Goal: Transaction & Acquisition: Purchase product/service

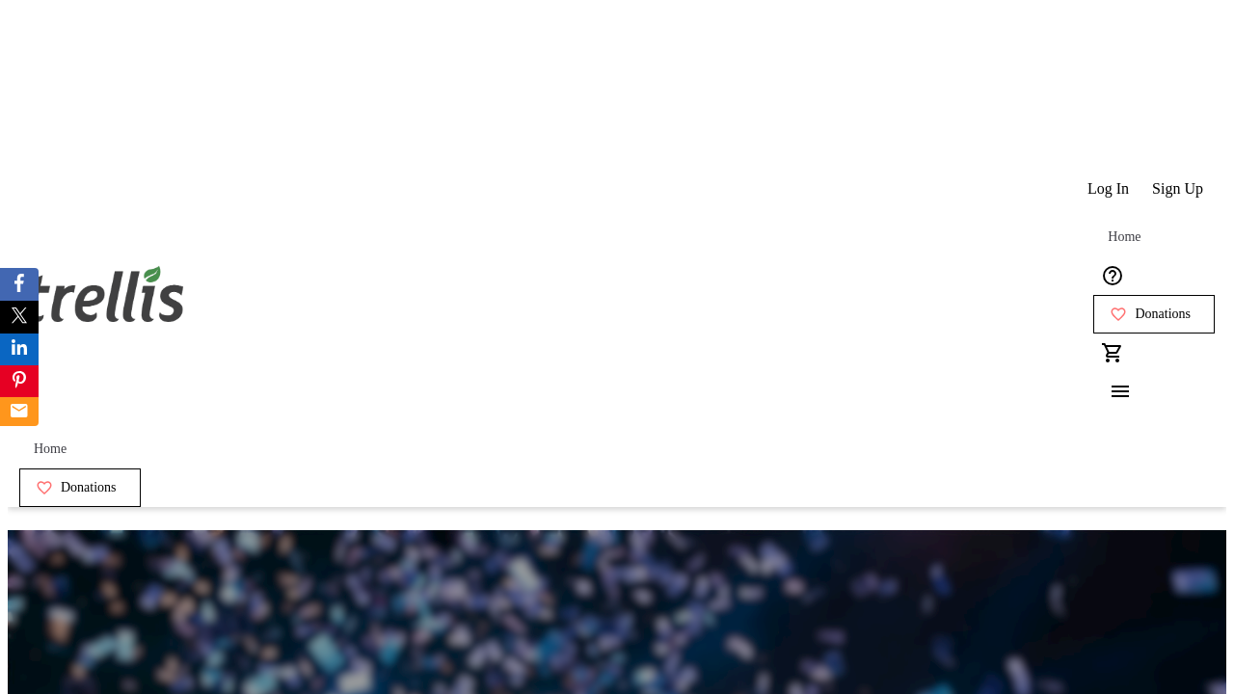
click at [1135, 307] on span "Donations" at bounding box center [1163, 314] width 56 height 15
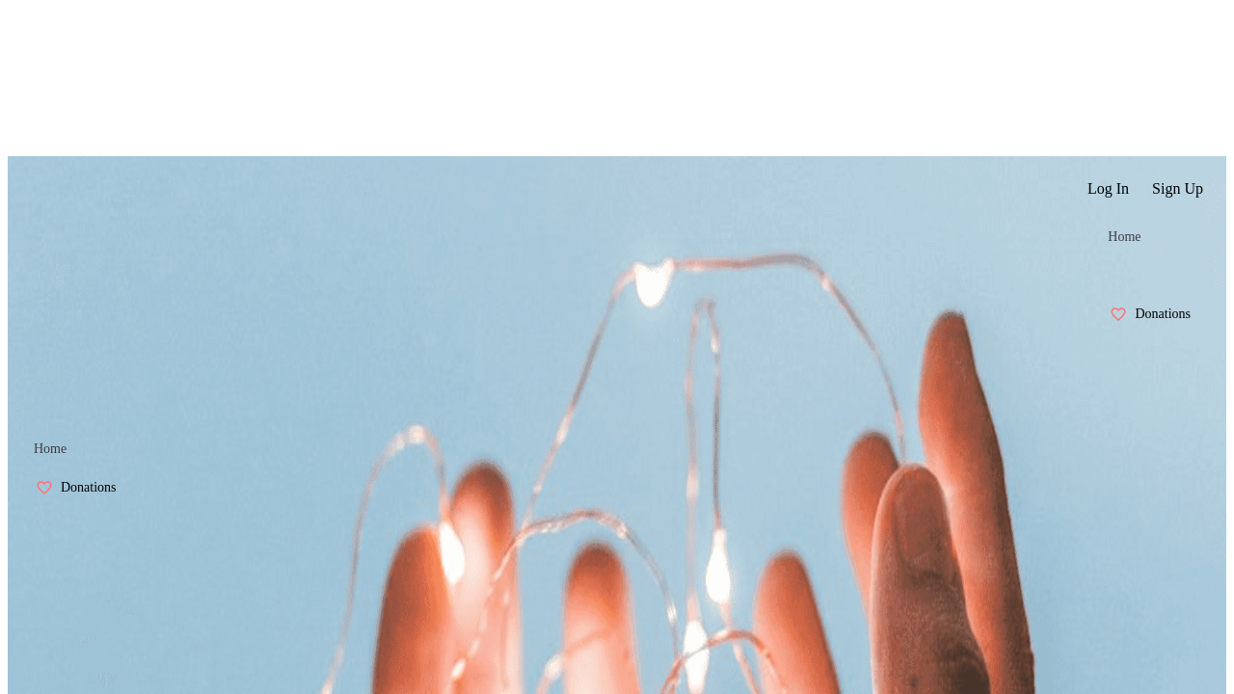
scroll to position [3, 0]
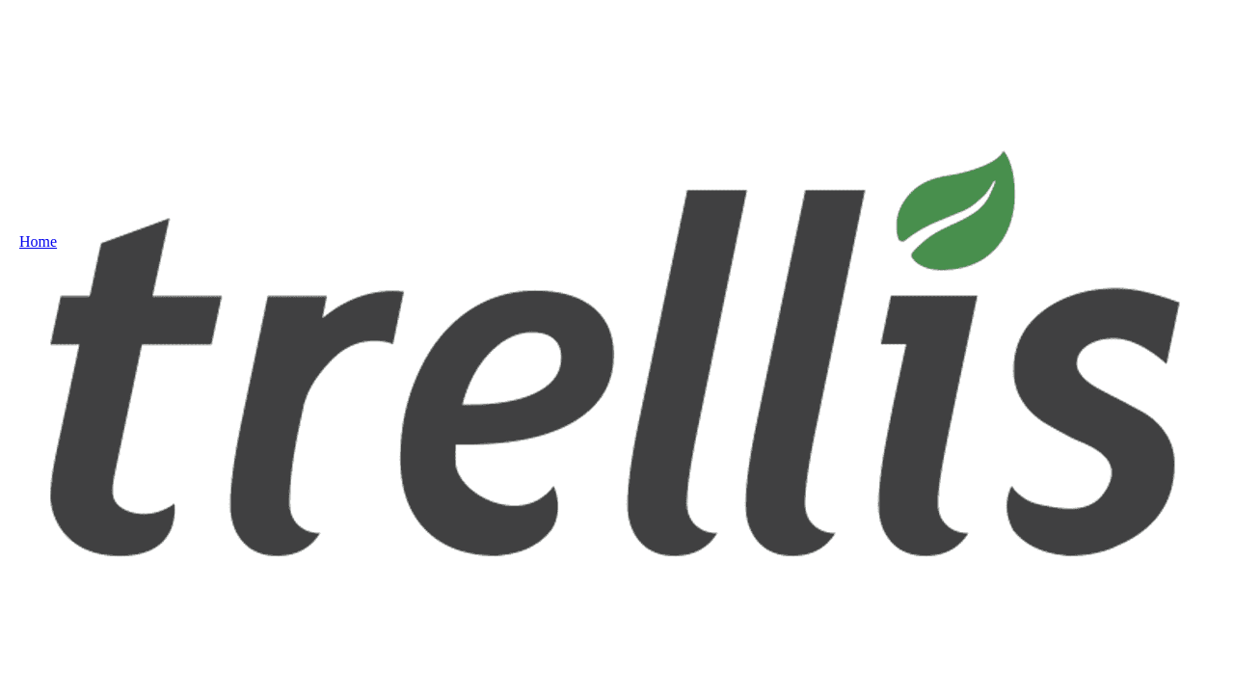
select select "CA"
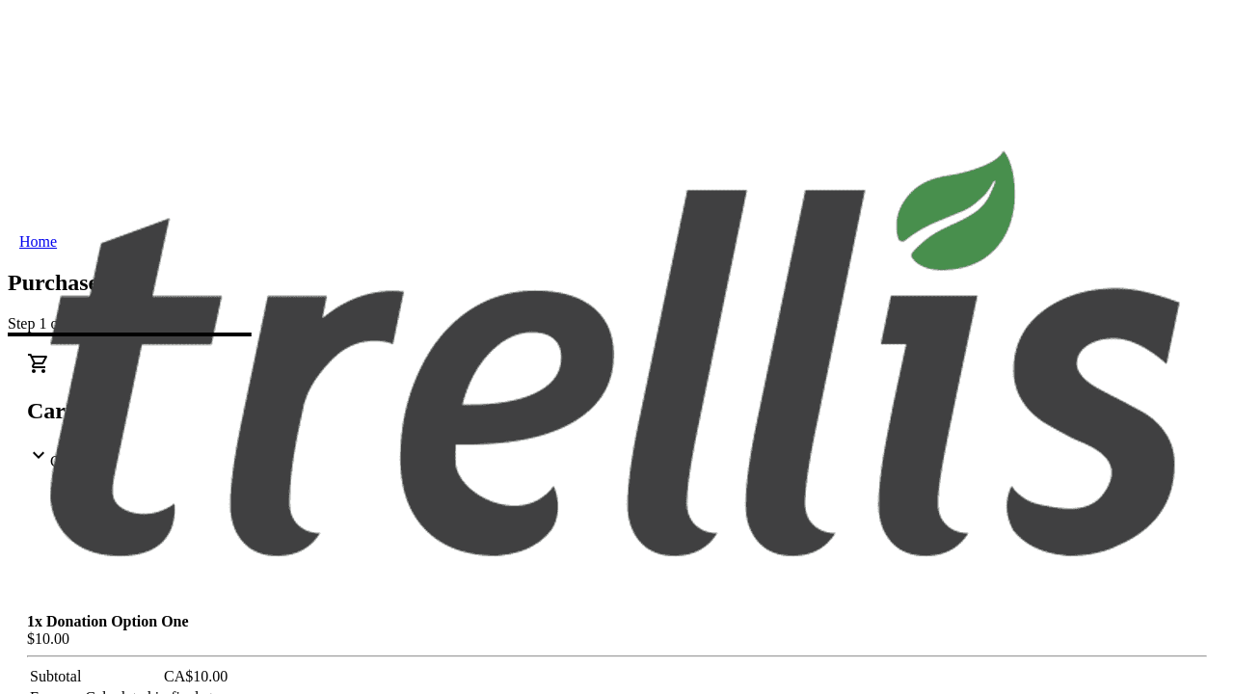
type input "[PERSON_NAME]"
type input "[STREET_ADDRESS][PERSON_NAME]"
type input "Kelowna"
select select "BC"
type input "Kelowna"
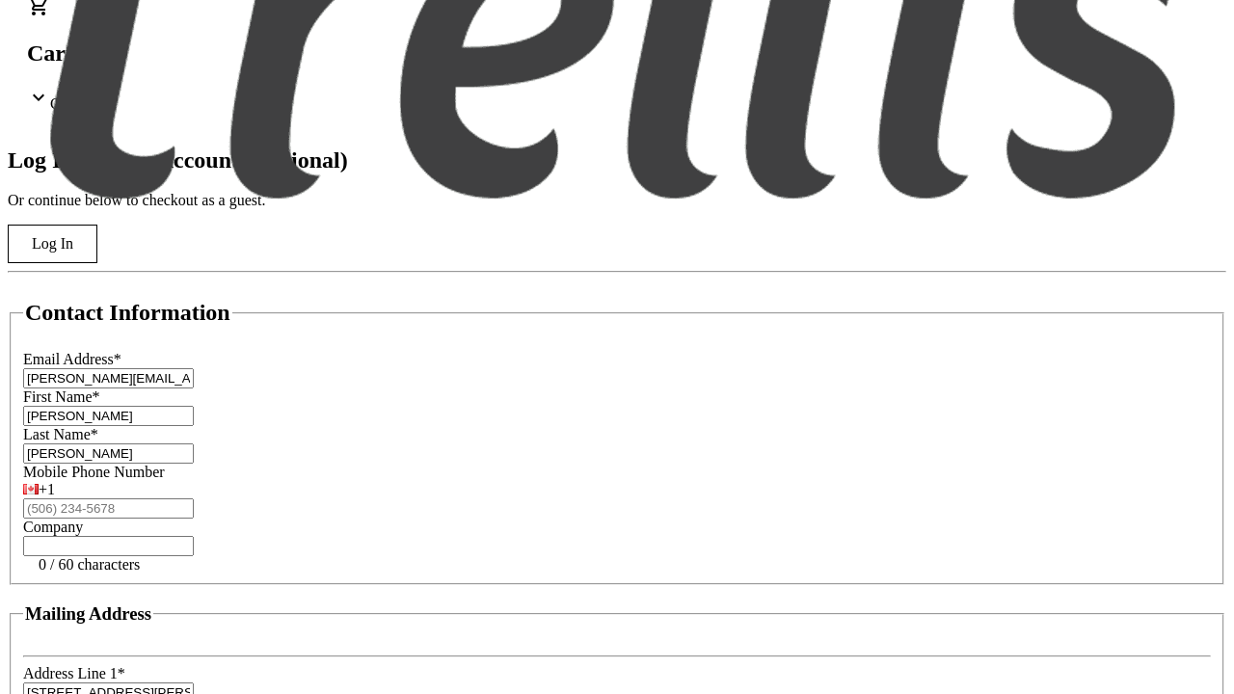
type input "V1Y 0C2"
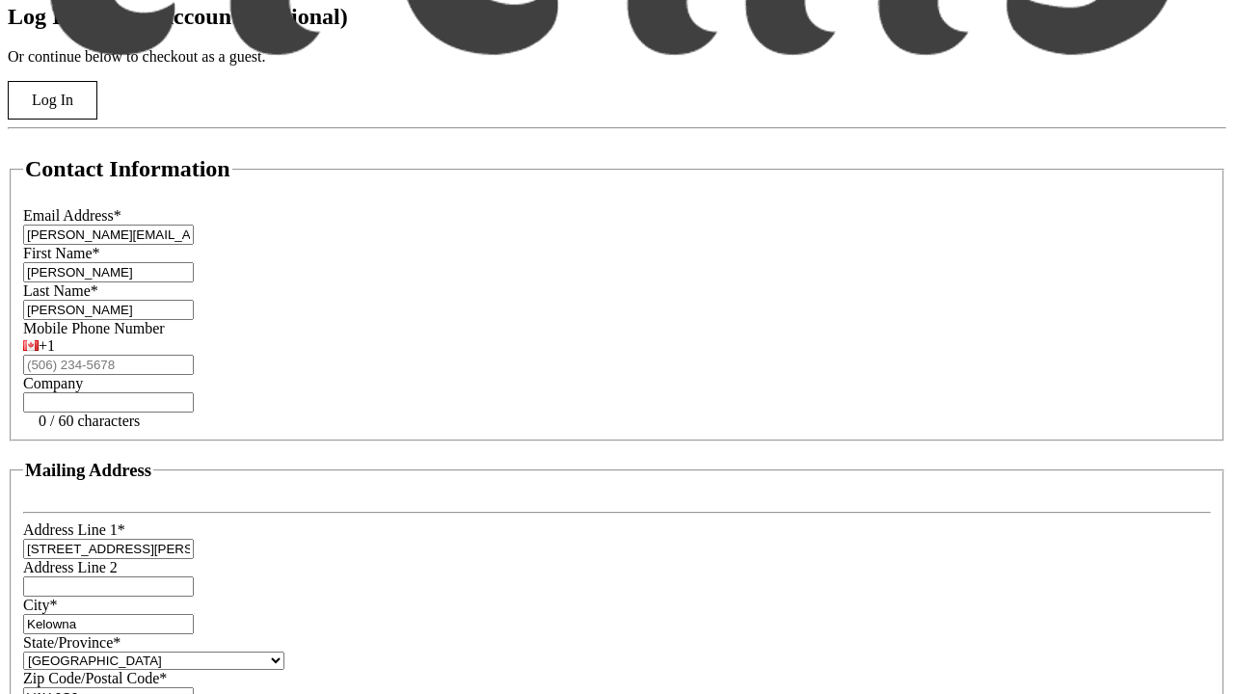
scroll to position [519, 0]
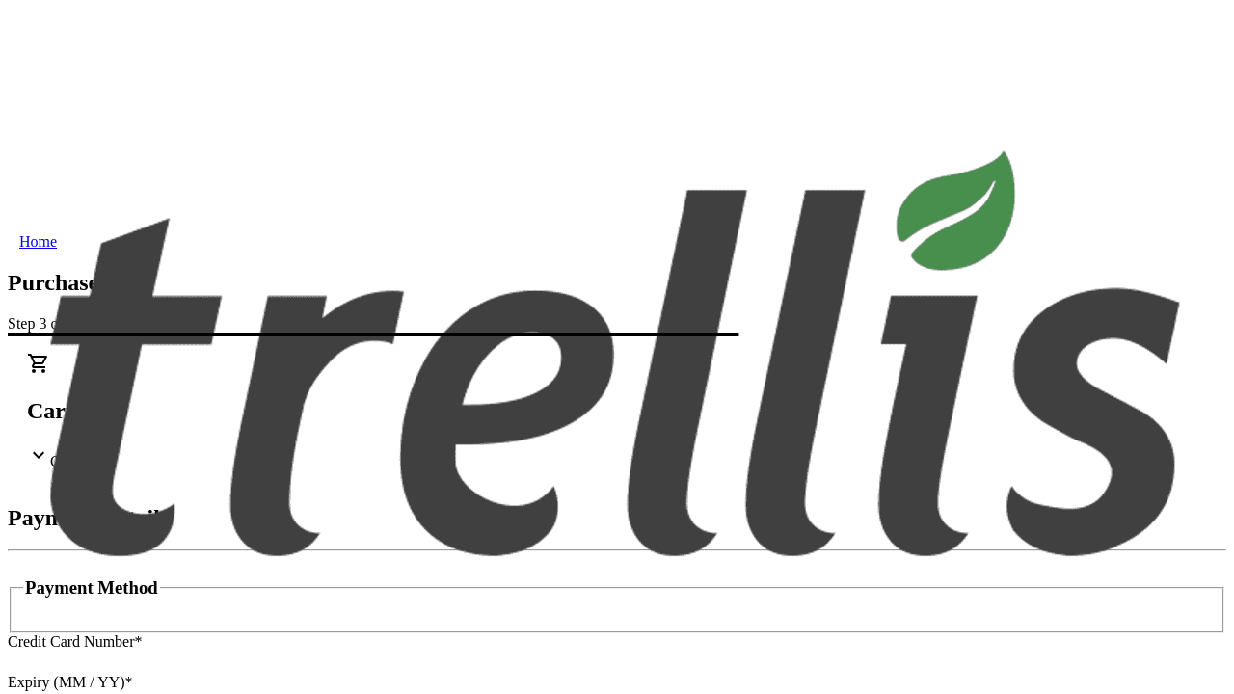
type input "V1Y 0C2"
